Goal: Contribute content: Contribute content

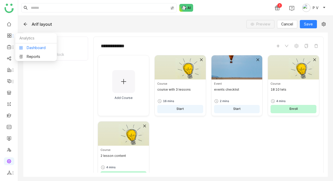
click at [29, 50] on link "Dashboard" at bounding box center [36, 48] width 34 height 4
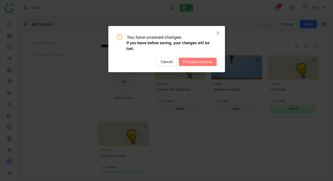
click at [189, 62] on span "Proceed Anyway" at bounding box center [198, 62] width 30 height 6
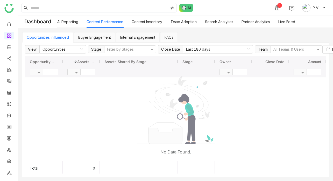
click at [219, 23] on link "Search Analytics" at bounding box center [219, 21] width 28 height 4
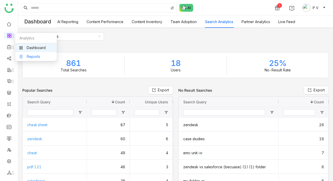
click at [37, 57] on link "Reports" at bounding box center [36, 57] width 34 height 4
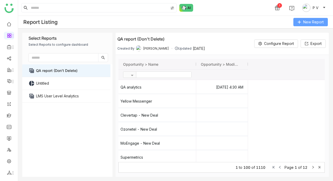
click at [299, 24] on icon at bounding box center [300, 22] width 4 height 4
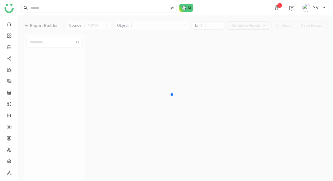
type input "***"
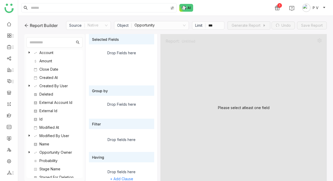
click at [153, 25] on nz-select-item "Opportunity" at bounding box center [160, 25] width 51 height 8
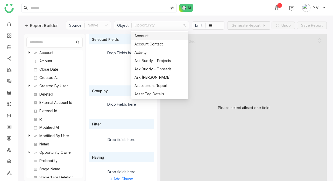
click at [210, 14] on div "1 P V" at bounding box center [175, 8] width 315 height 16
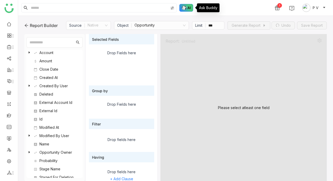
click at [187, 8] on img at bounding box center [186, 8] width 14 height 8
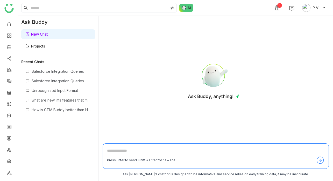
click at [45, 44] on link "Projects" at bounding box center [35, 46] width 20 height 4
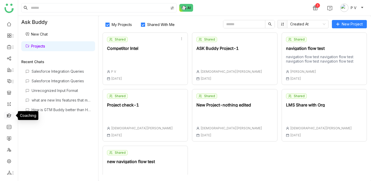
click at [11, 114] on link at bounding box center [9, 115] width 5 height 4
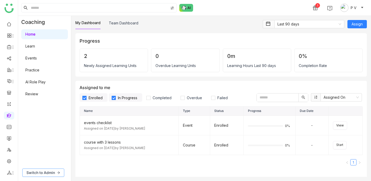
click at [40, 169] on button "Switch to Admin" at bounding box center [43, 172] width 42 height 8
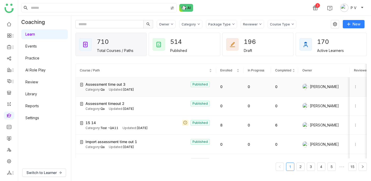
click at [333, 87] on icon at bounding box center [356, 87] width 4 height 4
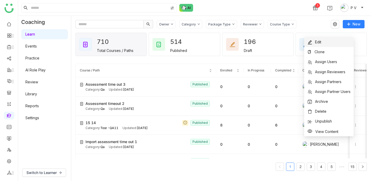
click at [316, 43] on span "Edit" at bounding box center [318, 42] width 6 height 4
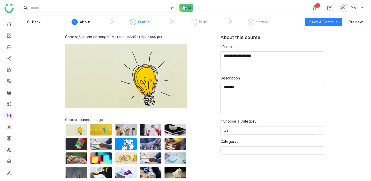
click at [139, 22] on div "Outline" at bounding box center [144, 22] width 12 height 6
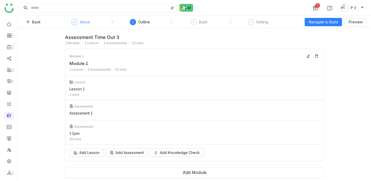
click at [73, 20] on icon at bounding box center [74, 21] width 3 height 3
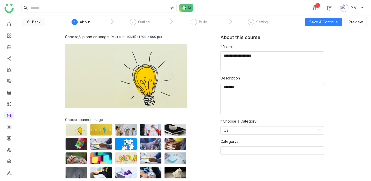
click at [27, 22] on icon at bounding box center [28, 22] width 4 height 4
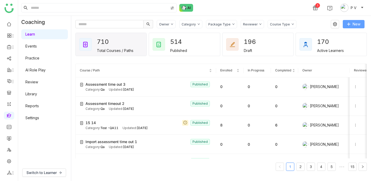
click at [333, 22] on span "New" at bounding box center [357, 24] width 8 height 6
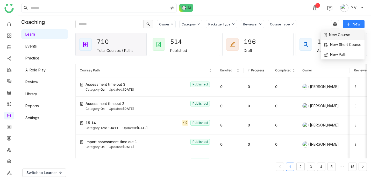
click at [333, 35] on li "New Course" at bounding box center [343, 35] width 44 height 10
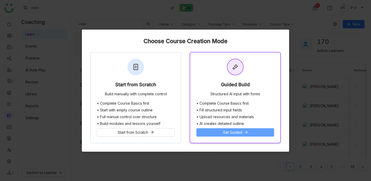
click at [206, 129] on button "Get Guided" at bounding box center [235, 132] width 78 height 8
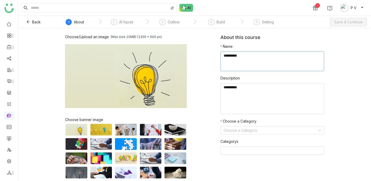
click at [237, 59] on textarea at bounding box center [273, 61] width 104 height 20
type textarea "**"
click at [240, 127] on input at bounding box center [271, 130] width 94 height 8
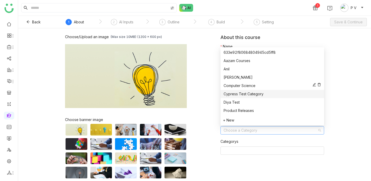
click at [235, 87] on div "Computer Science" at bounding box center [272, 86] width 97 height 6
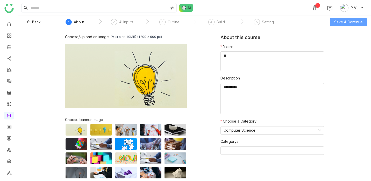
click at [333, 24] on span "Save & Continue" at bounding box center [348, 22] width 29 height 6
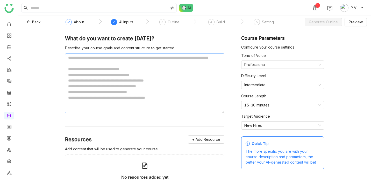
click at [150, 112] on textarea at bounding box center [144, 83] width 159 height 60
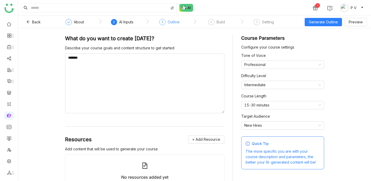
click at [163, 20] on div "3" at bounding box center [162, 22] width 6 height 6
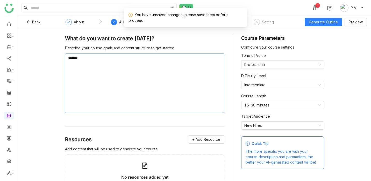
click at [132, 105] on textarea "*******" at bounding box center [144, 83] width 159 height 60
drag, startPoint x: 109, startPoint y: 75, endPoint x: 22, endPoint y: 73, distance: 87.9
click at [22, 73] on div "What do you want to create [DATE]? Describe your course goals and content struc…" at bounding box center [194, 104] width 353 height 152
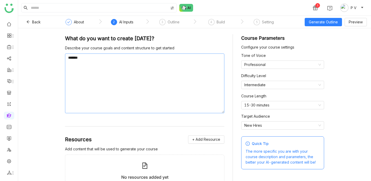
click at [70, 59] on textarea "*******" at bounding box center [144, 83] width 159 height 60
type textarea "**********"
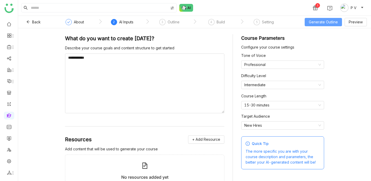
click at [314, 20] on span "Generate Outline" at bounding box center [323, 22] width 29 height 6
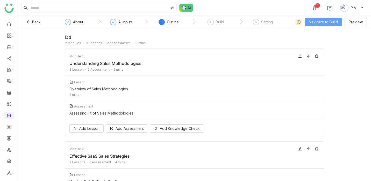
click at [313, 22] on span "Navigate to Build" at bounding box center [323, 22] width 29 height 6
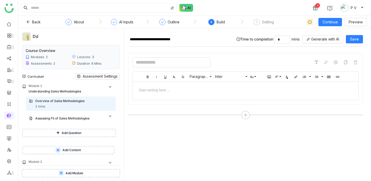
click at [150, 63] on input at bounding box center [172, 62] width 78 height 10
click at [161, 91] on div at bounding box center [245, 89] width 215 height 5
click at [161, 62] on input at bounding box center [172, 62] width 78 height 10
click at [254, 64] on div at bounding box center [246, 62] width 226 height 10
click at [320, 39] on span "Generate with AI" at bounding box center [325, 39] width 28 height 6
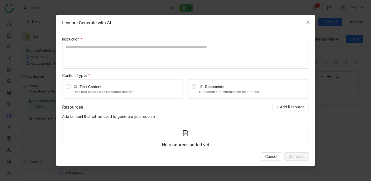
click at [310, 23] on icon "Close" at bounding box center [308, 22] width 4 height 4
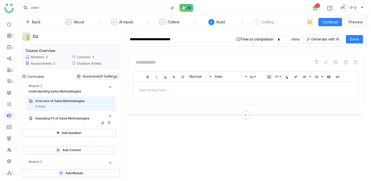
click at [71, 114] on div "Assessing Fit of Sales Methodologies" at bounding box center [71, 119] width 90 height 12
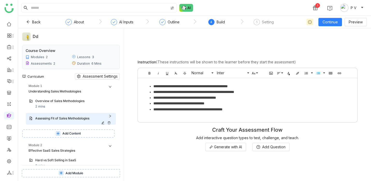
click at [68, 120] on div "Assessing Fit of Sales Methodologies" at bounding box center [69, 118] width 68 height 5
click at [165, 22] on div at bounding box center [162, 22] width 6 height 6
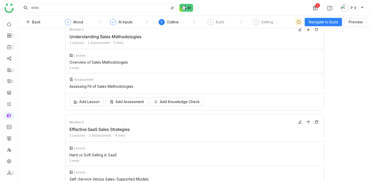
scroll to position [15, 0]
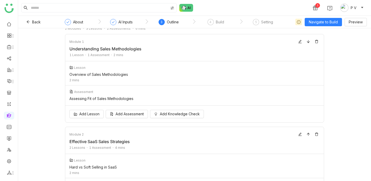
click at [139, 48] on div "Understanding Sales Methodologies" at bounding box center [194, 49] width 250 height 8
click at [139, 48] on input "**********" at bounding box center [194, 49] width 250 height 8
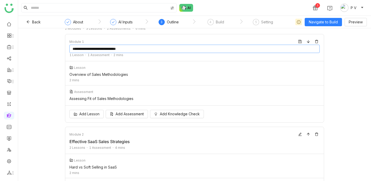
drag, startPoint x: 139, startPoint y: 48, endPoint x: 100, endPoint y: 46, distance: 39.5
click at [100, 46] on input "**********" at bounding box center [194, 49] width 250 height 8
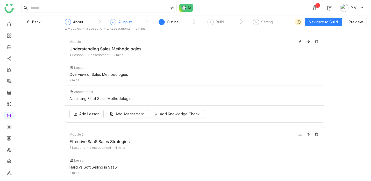
click at [124, 25] on div "AI Inputs" at bounding box center [125, 22] width 14 height 6
